Goal: Information Seeking & Learning: Learn about a topic

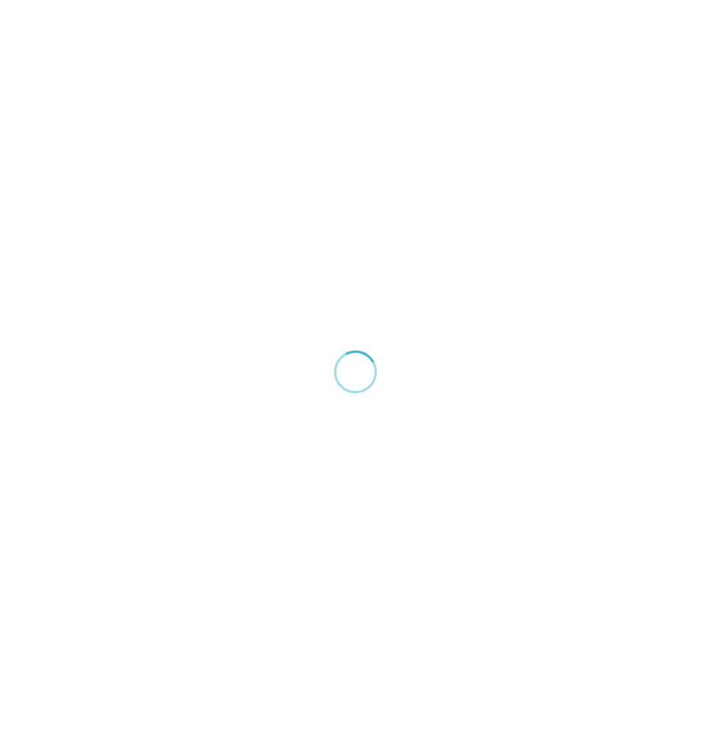
click at [344, 197] on div at bounding box center [355, 371] width 710 height 743
